Goal: Task Accomplishment & Management: Manage account settings

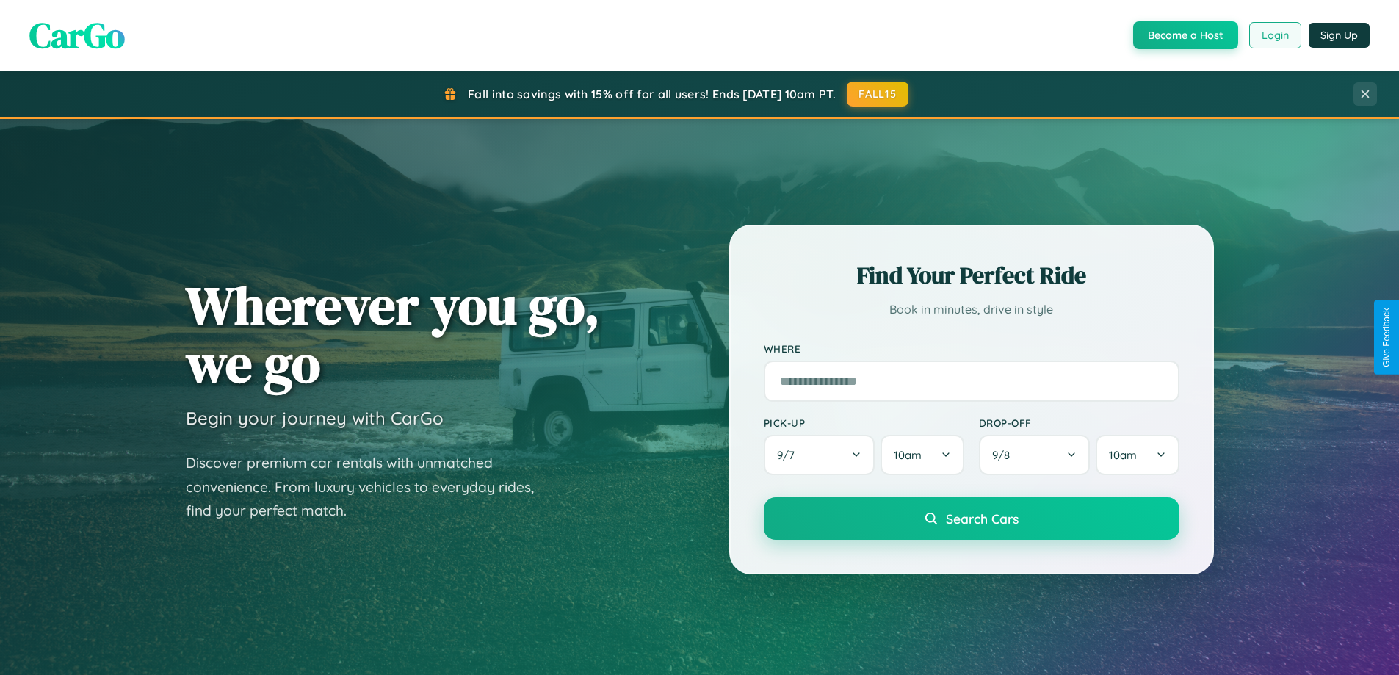
click at [1274, 35] on button "Login" at bounding box center [1275, 35] width 52 height 26
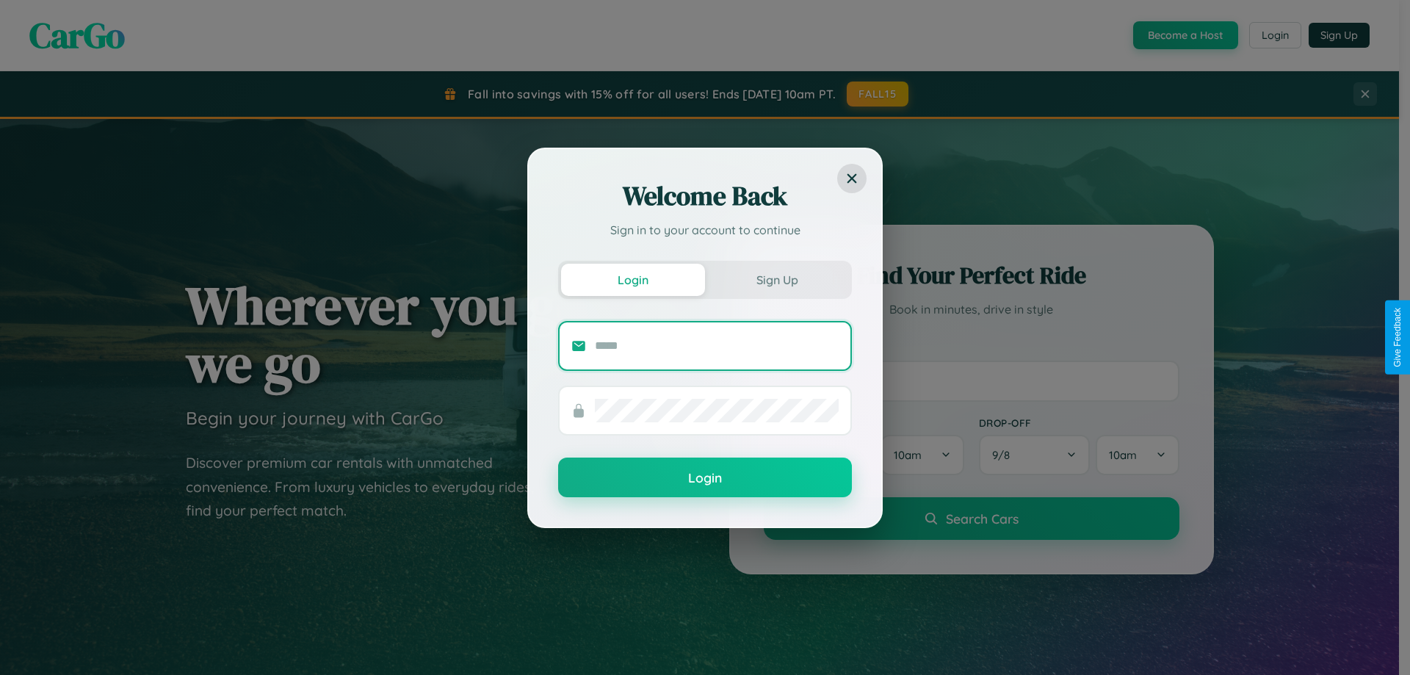
click at [717, 345] on input "text" at bounding box center [717, 346] width 244 height 24
type input "**********"
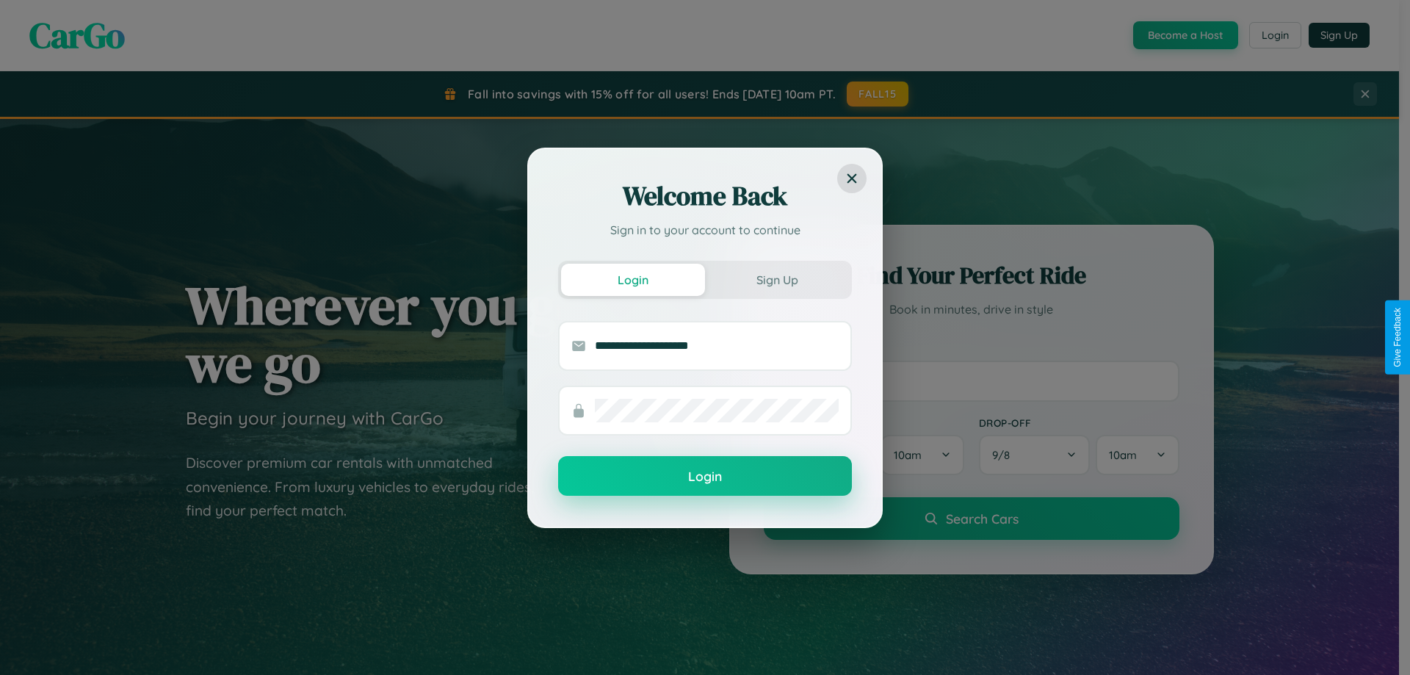
click at [705, 477] on button "Login" at bounding box center [705, 476] width 294 height 40
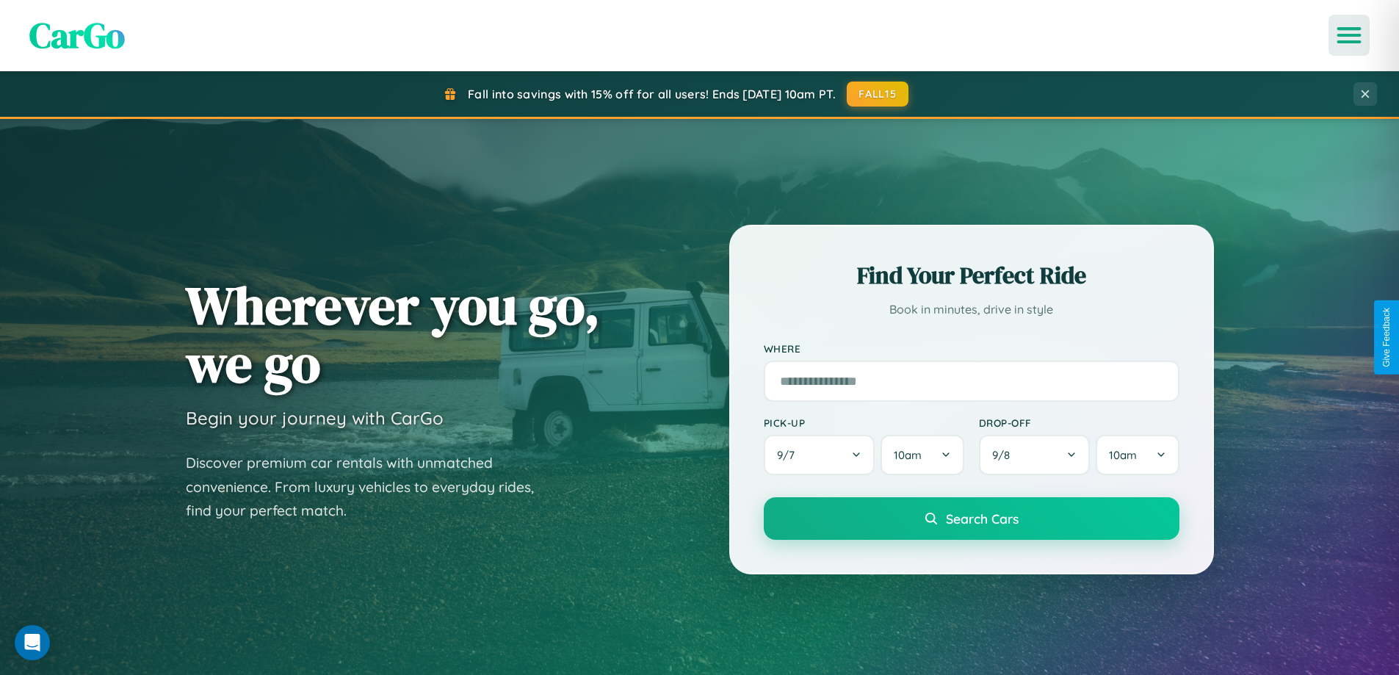
click at [1349, 35] on icon "Open menu" at bounding box center [1349, 35] width 21 height 13
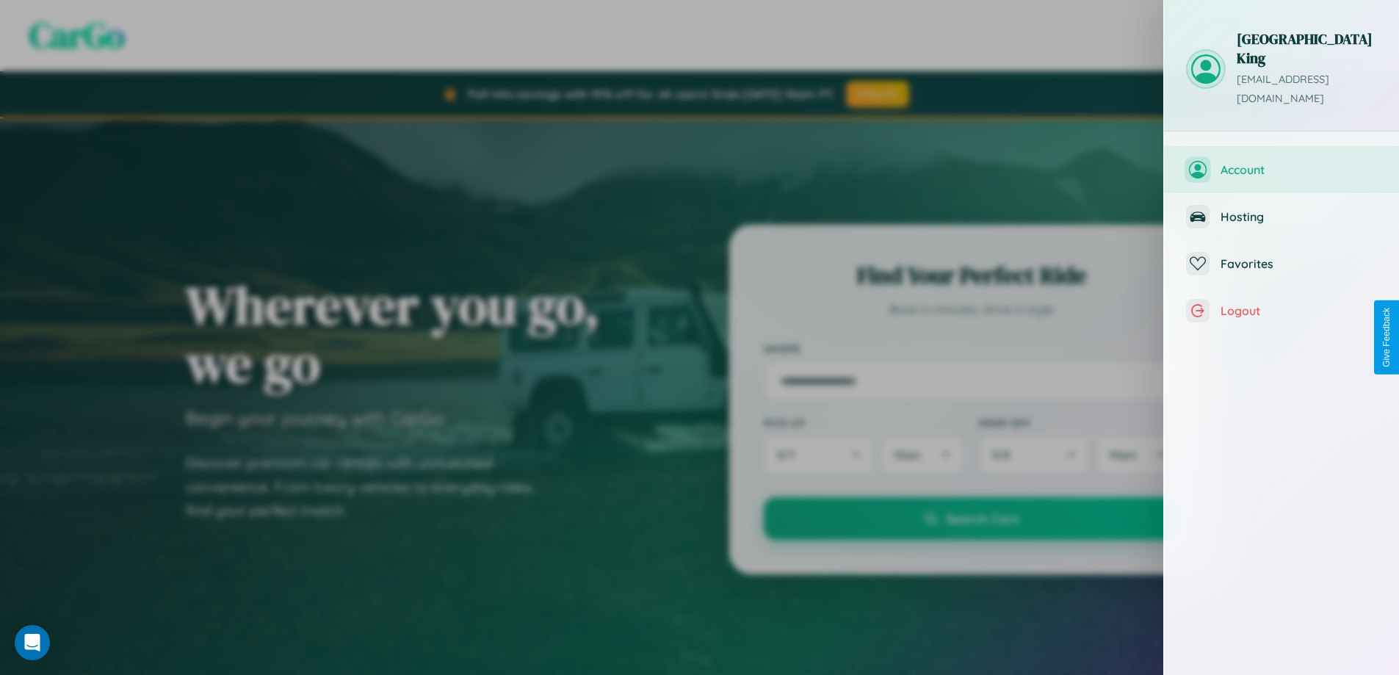
click at [1281, 162] on span "Account" at bounding box center [1299, 169] width 156 height 15
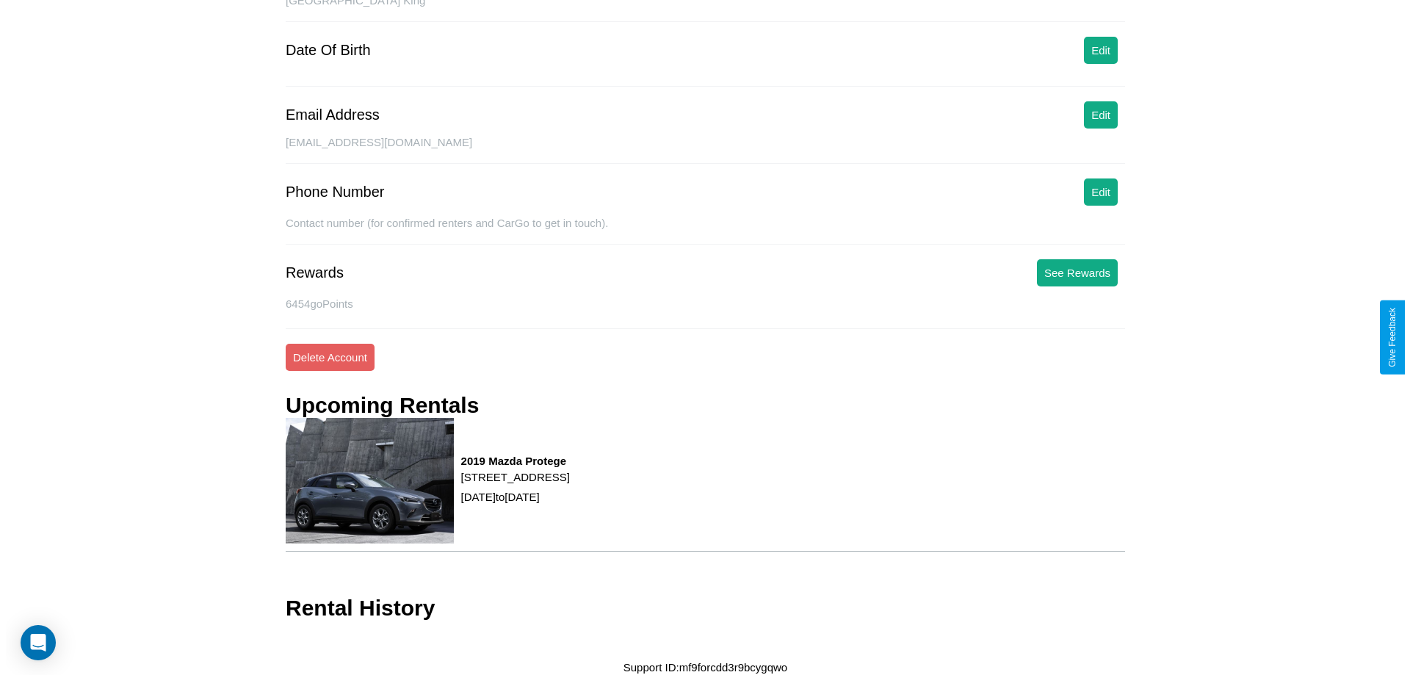
scroll to position [169, 0]
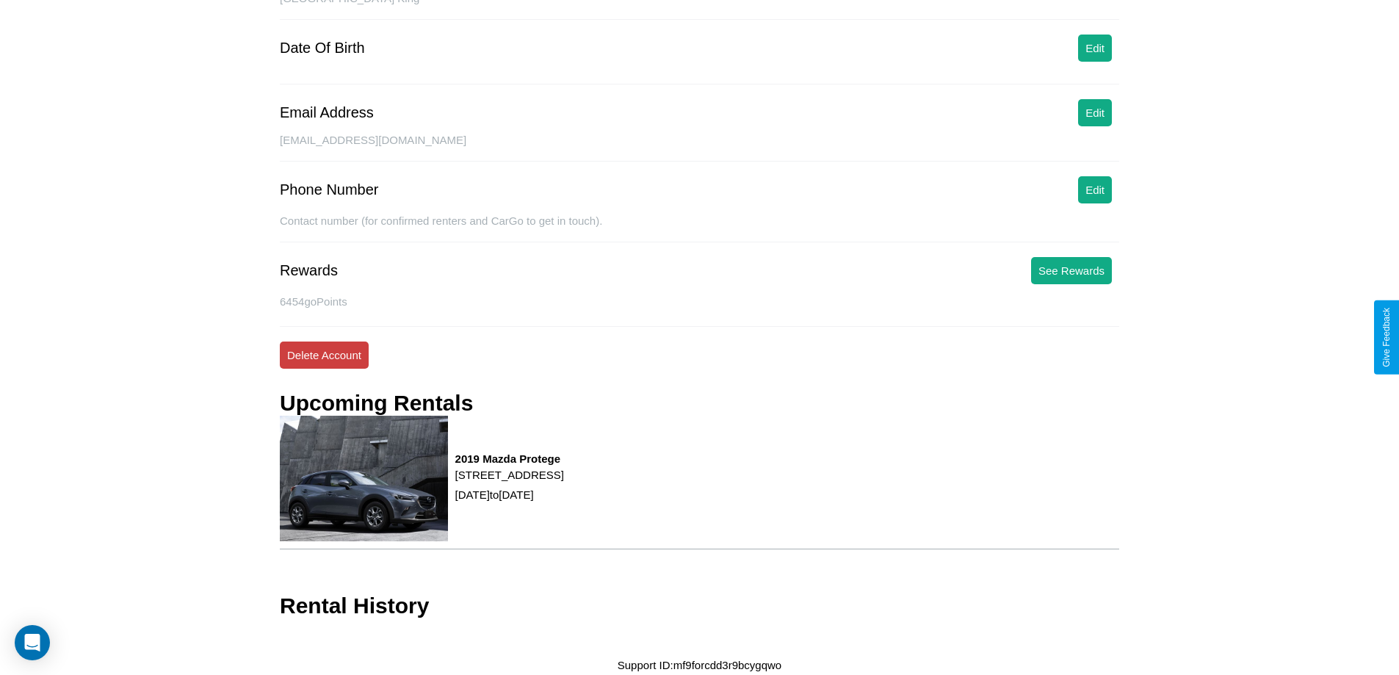
click at [324, 355] on button "Delete Account" at bounding box center [324, 354] width 89 height 27
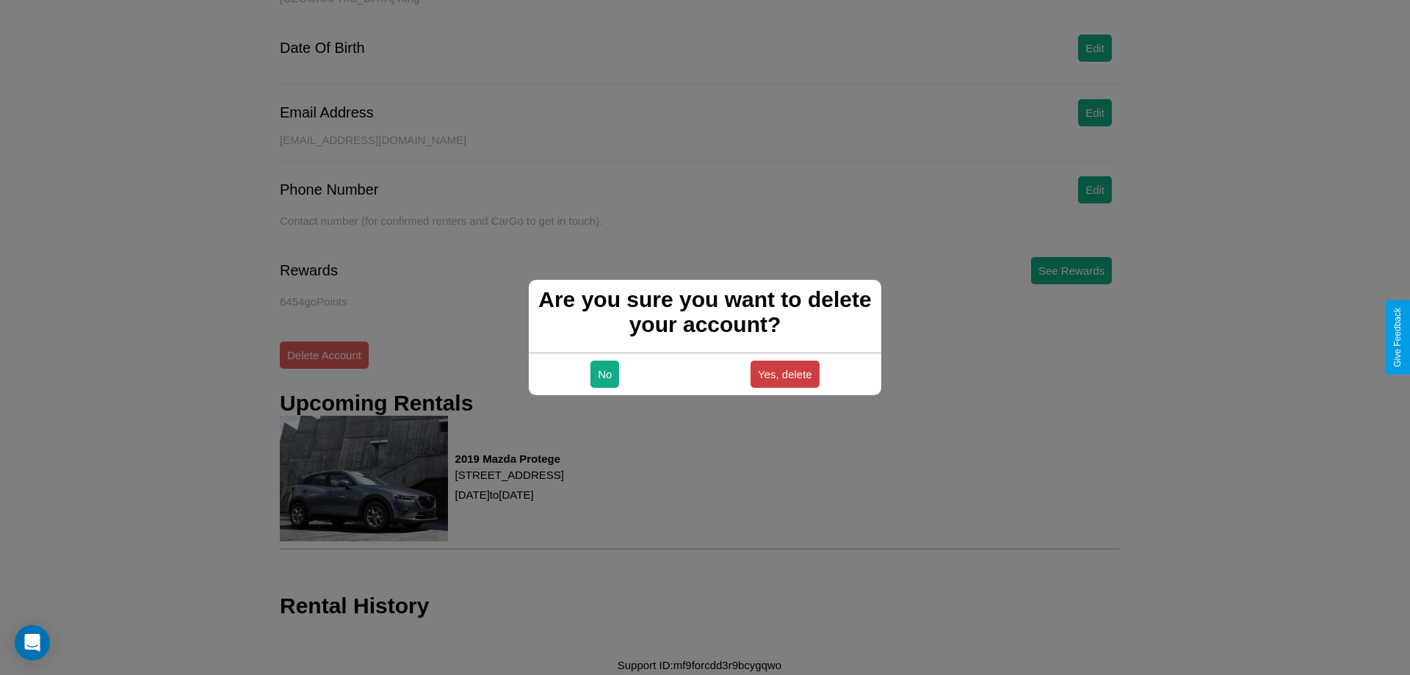
click at [784, 374] on button "Yes, delete" at bounding box center [785, 374] width 69 height 27
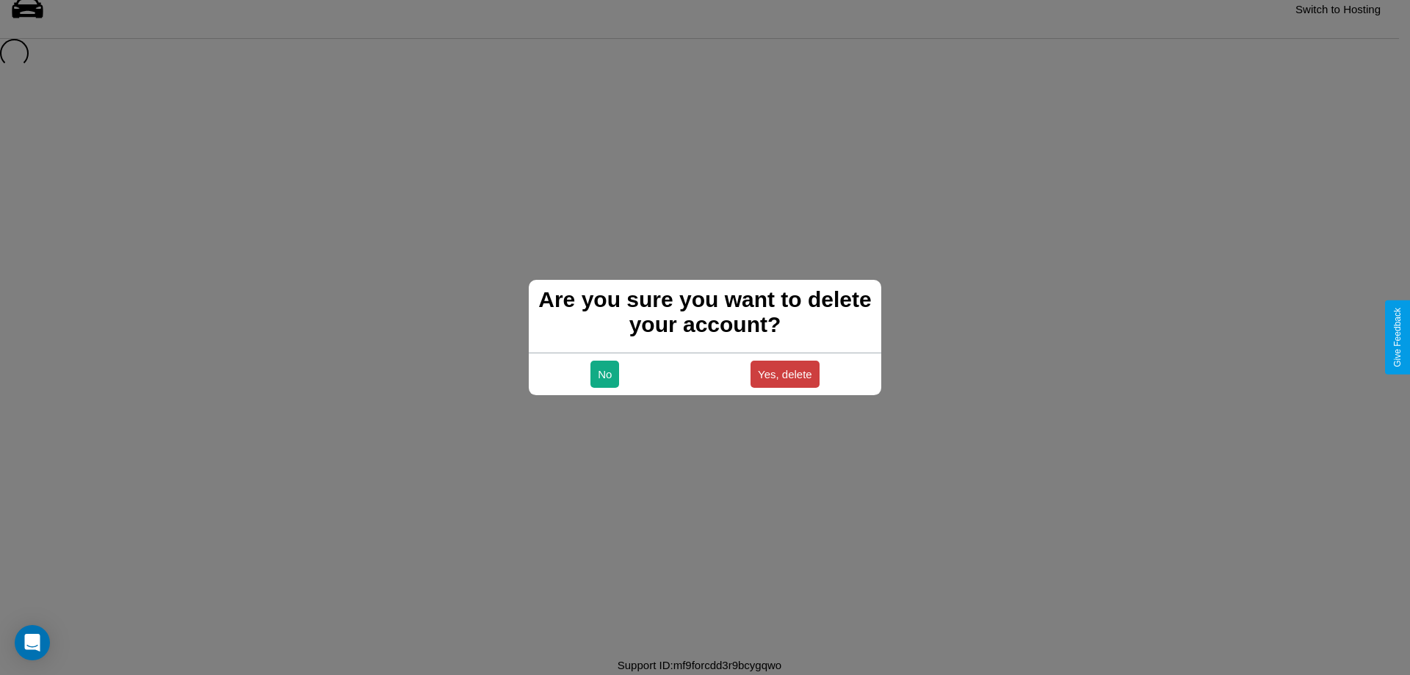
scroll to position [20, 0]
